Goal: Find contact information: Find contact information

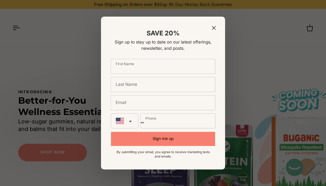
click at [214, 27] on icon "Close modal" at bounding box center [214, 28] width 4 height 4
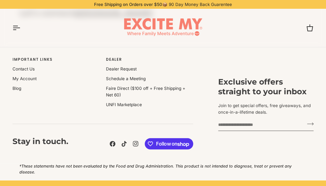
scroll to position [1145, 0]
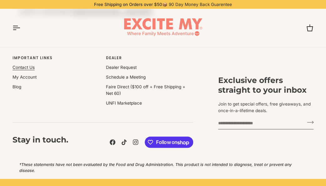
click at [29, 66] on link "Contact Us" at bounding box center [24, 67] width 22 height 5
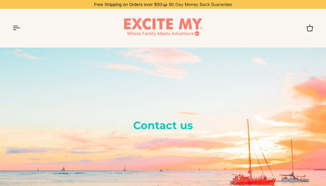
scroll to position [146, 0]
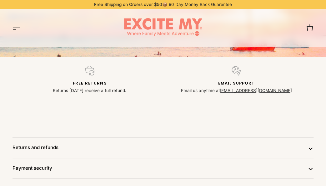
drag, startPoint x: 328, startPoint y: 17, endPoint x: 353, endPoint y: 59, distance: 49.5
click at [326, 59] on html "Skip to content Free Shipping on Orders over $50 📦 90 Day Money Back Guarentee …" at bounding box center [163, 157] width 326 height 606
